Goal: Task Accomplishment & Management: Manage account settings

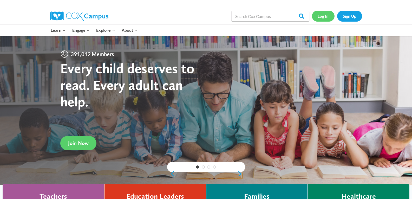
click at [324, 16] on link "Log In" at bounding box center [323, 16] width 23 height 11
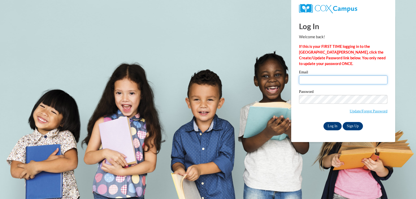
type input "[EMAIL_ADDRESS][DOMAIN_NAME]"
click at [336, 125] on input "Log In" at bounding box center [333, 126] width 18 height 8
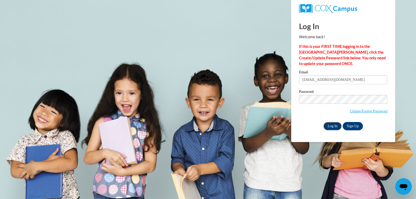
click at [330, 124] on input "Log In" at bounding box center [333, 126] width 18 height 8
click at [335, 125] on input "Log In" at bounding box center [333, 126] width 18 height 8
click at [334, 125] on input "Log In" at bounding box center [333, 126] width 18 height 8
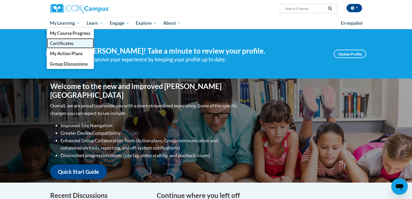
click at [72, 43] on span "Certificates" at bounding box center [62, 43] width 24 height 5
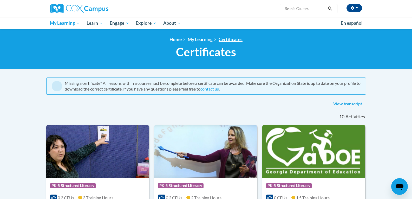
scroll to position [2, 0]
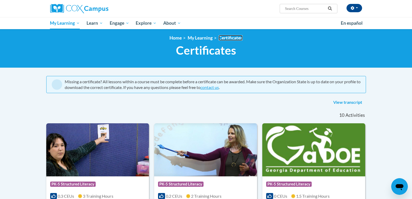
click at [235, 38] on link "Certificates" at bounding box center [231, 37] width 24 height 5
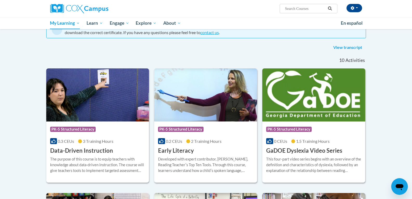
scroll to position [54, 0]
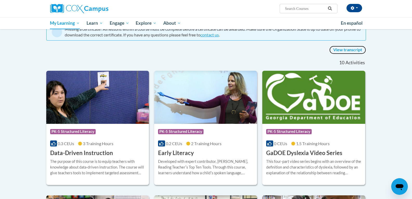
click at [346, 50] on link "View transcript" at bounding box center [348, 50] width 37 height 8
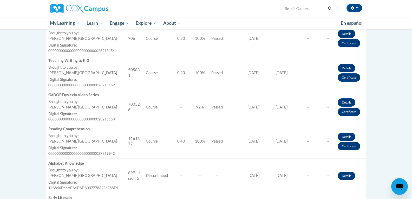
scroll to position [182, 0]
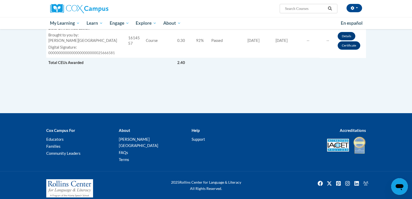
click at [385, 155] on div "Cox Campus For Educators Families Community Leaders About Cox Campus FAQs Terms…" at bounding box center [206, 145] width 412 height 52
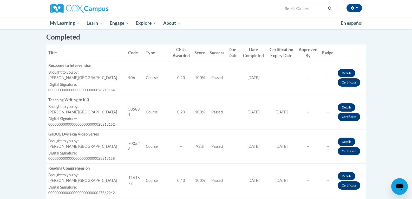
scroll to position [141, 0]
click at [352, 82] on link "Certificate" at bounding box center [349, 82] width 23 height 8
click at [349, 82] on link "Certificate" at bounding box center [349, 82] width 23 height 8
click at [346, 73] on link "Details" at bounding box center [347, 73] width 18 height 8
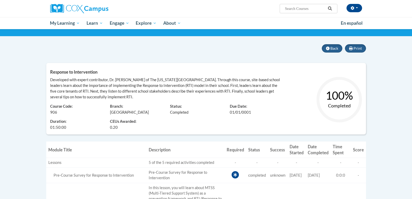
scroll to position [31, 0]
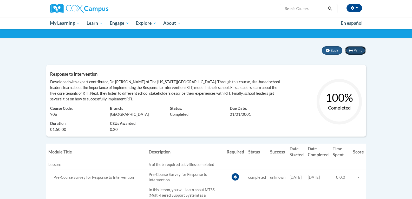
click at [353, 50] on button "Print" at bounding box center [355, 50] width 21 height 8
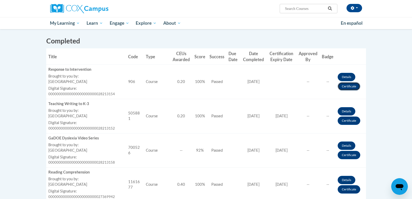
click at [351, 86] on link "Certificate" at bounding box center [349, 86] width 23 height 8
click at [350, 120] on link "Certificate" at bounding box center [349, 121] width 23 height 8
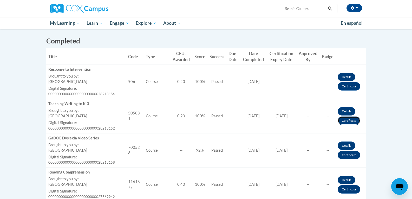
click at [350, 120] on link "Certificate" at bounding box center [349, 121] width 23 height 8
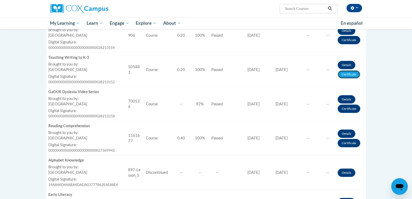
scroll to position [183, 0]
click at [352, 107] on link "Certificate" at bounding box center [349, 108] width 23 height 8
click at [347, 108] on link "Certificate" at bounding box center [349, 108] width 23 height 8
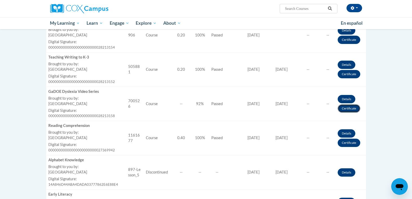
click at [347, 108] on link "Certificate" at bounding box center [349, 108] width 23 height 8
click at [349, 143] on link "Certificate" at bounding box center [349, 143] width 23 height 8
click at [346, 143] on link "Certificate" at bounding box center [349, 143] width 23 height 8
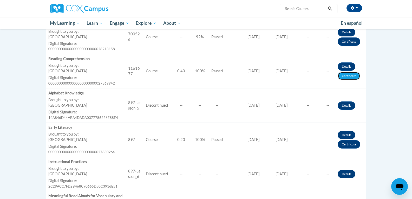
scroll to position [251, 0]
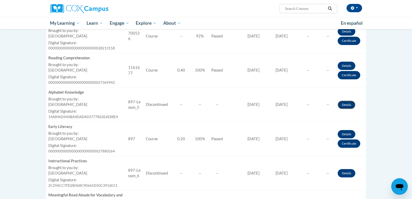
click at [348, 104] on link "Details" at bounding box center [347, 105] width 18 height 8
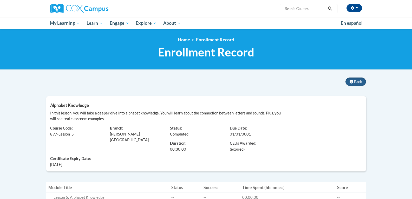
click at [376, 143] on body "[PERSON_NAME] ([GEOGRAPHIC_DATA]/New_York UTC-04:00) My Profile Inbox My Transc…" at bounding box center [206, 165] width 412 height 331
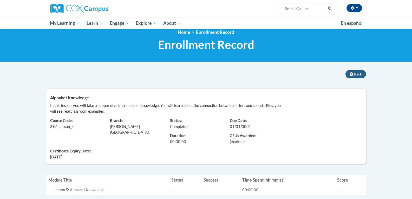
scroll to position [9, 0]
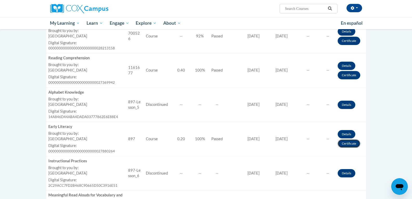
click at [353, 143] on link "Certificate" at bounding box center [349, 143] width 23 height 8
click at [350, 144] on link "Certificate" at bounding box center [349, 143] width 23 height 8
click at [349, 144] on link "Certificate" at bounding box center [349, 143] width 23 height 8
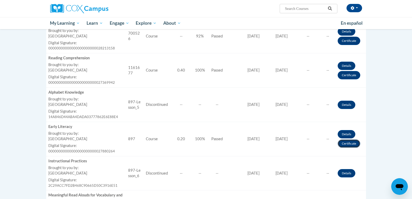
click at [352, 143] on link "Certificate" at bounding box center [349, 143] width 23 height 8
click at [349, 143] on link "Certificate" at bounding box center [349, 143] width 23 height 8
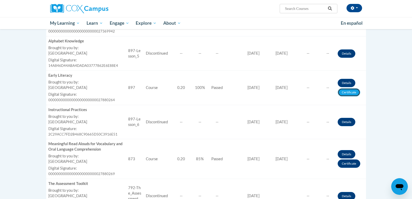
scroll to position [305, 0]
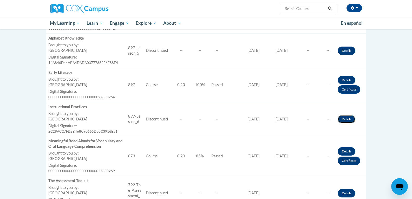
click at [349, 120] on link "Details" at bounding box center [347, 119] width 18 height 8
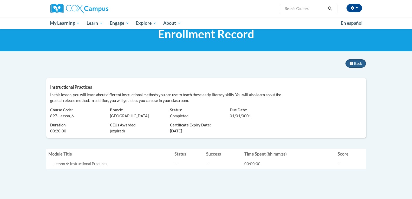
scroll to position [18, 0]
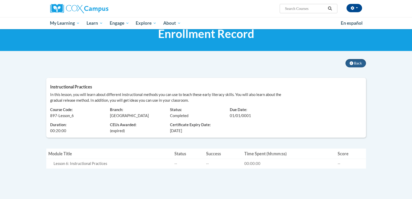
click at [394, 147] on body "[PERSON_NAME] ([GEOGRAPHIC_DATA]/New_York UTC-04:00) My Profile Inbox My Transc…" at bounding box center [206, 136] width 412 height 309
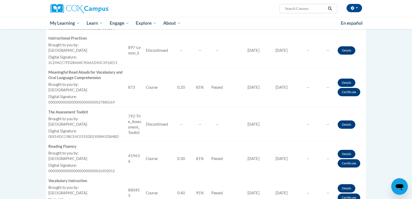
scroll to position [375, 0]
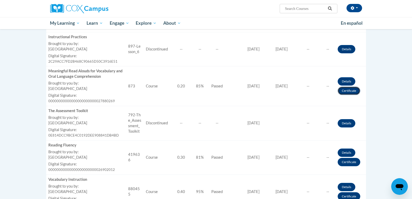
click at [344, 93] on link "Certificate" at bounding box center [349, 91] width 23 height 8
click at [355, 91] on link "Certificate" at bounding box center [349, 91] width 23 height 8
click at [350, 91] on link "Certificate" at bounding box center [349, 91] width 23 height 8
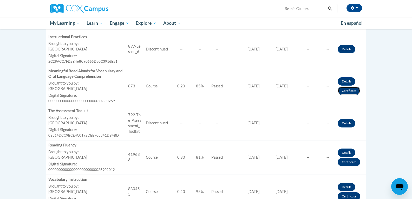
click at [350, 91] on link "Certificate" at bounding box center [349, 91] width 23 height 8
click at [349, 91] on link "Certificate" at bounding box center [349, 91] width 23 height 8
click at [347, 89] on link "Certificate" at bounding box center [349, 91] width 23 height 8
click at [394, 103] on body "Tamela Battle (America/New_York UTC-04:00) My Profile Inbox My Transcripts Log …" at bounding box center [206, 22] width 412 height 794
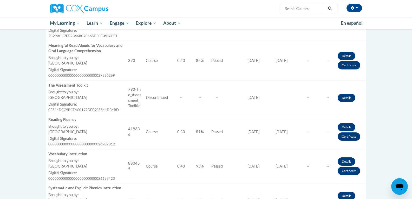
scroll to position [403, 0]
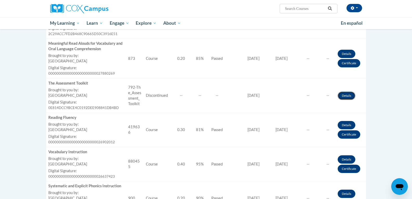
click at [348, 97] on link "Details" at bounding box center [347, 96] width 18 height 8
click at [346, 96] on link "Details" at bounding box center [347, 96] width 18 height 8
click at [346, 95] on link "Details" at bounding box center [347, 96] width 18 height 8
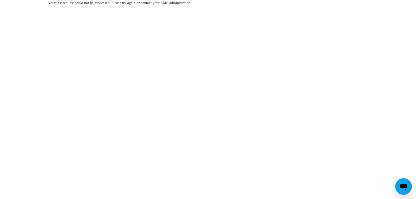
click at [212, 18] on div "Your last request could not be processed. Please try again or contact your LMS …" at bounding box center [208, 18] width 328 height 37
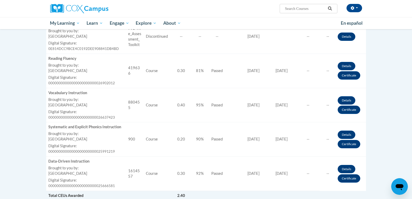
scroll to position [464, 0]
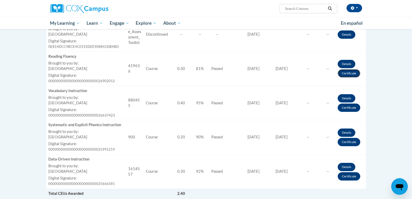
click at [345, 74] on link "Certificate" at bounding box center [349, 73] width 23 height 8
click at [349, 74] on link "Certificate" at bounding box center [349, 73] width 23 height 8
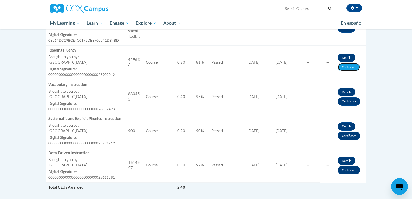
scroll to position [471, 0]
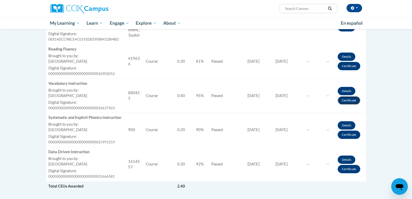
click at [349, 104] on link "Certificate" at bounding box center [349, 100] width 23 height 8
click at [350, 103] on link "Certificate" at bounding box center [349, 100] width 23 height 8
click at [347, 105] on link "Certificate" at bounding box center [349, 100] width 23 height 8
click at [346, 102] on link "Certificate" at bounding box center [349, 100] width 23 height 8
click at [351, 134] on link "Certificate" at bounding box center [349, 135] width 23 height 8
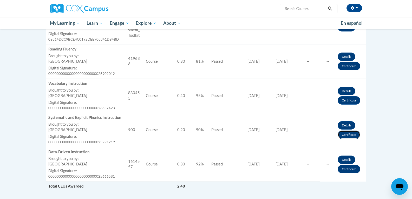
click at [351, 134] on link "Certificate" at bounding box center [349, 135] width 23 height 8
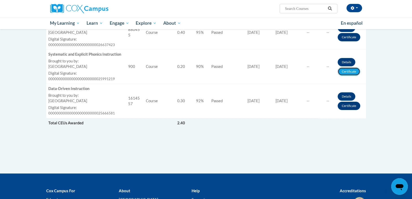
scroll to position [535, 0]
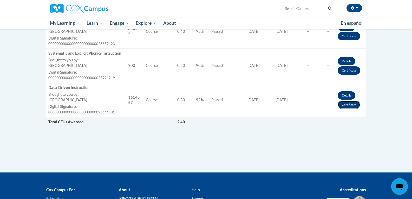
click at [349, 106] on link "Certificate" at bounding box center [349, 105] width 23 height 8
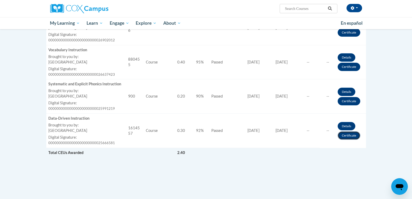
scroll to position [505, 0]
click at [349, 136] on link "Certificate" at bounding box center [349, 135] width 23 height 8
click at [348, 138] on link "Certificate" at bounding box center [349, 135] width 23 height 8
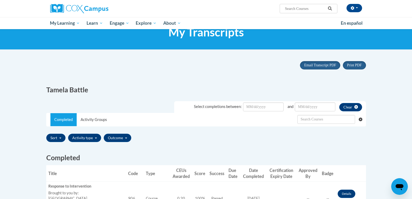
scroll to position [0, 0]
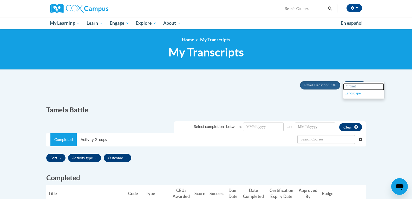
click at [354, 86] on span "Portrait" at bounding box center [350, 86] width 11 height 4
